Goal: Obtain resource: Download file/media

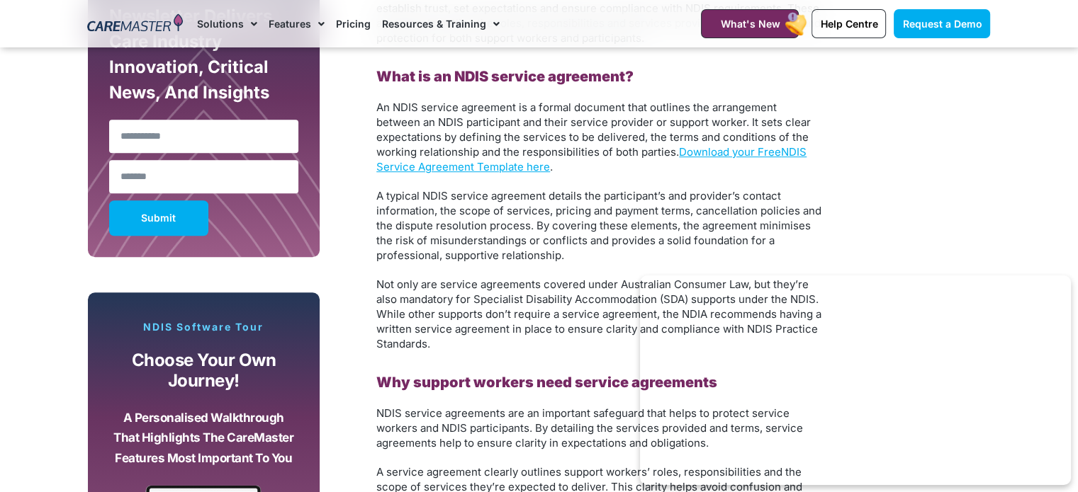
scroll to position [949, 0]
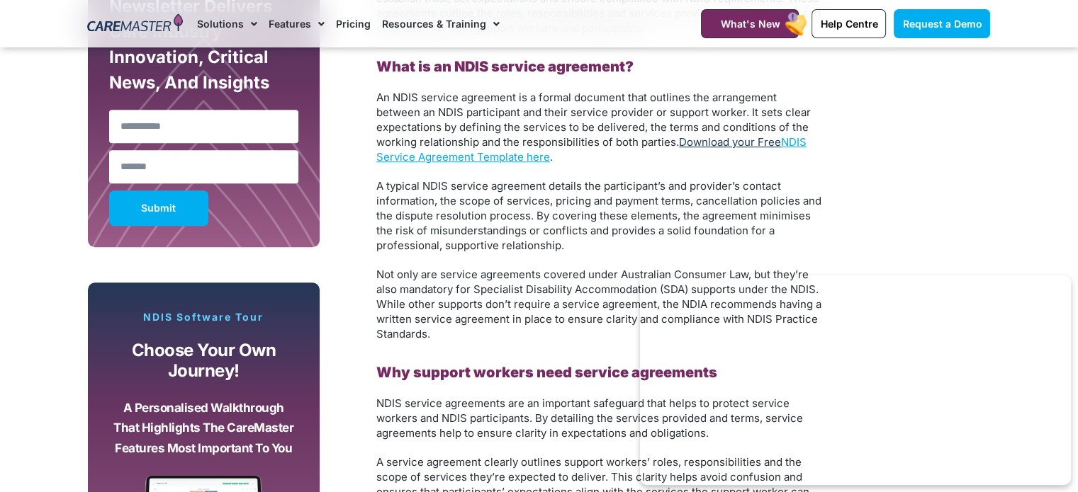
click at [772, 145] on link "Download your Free" at bounding box center [730, 141] width 102 height 13
